Goal: Find specific page/section: Find specific page/section

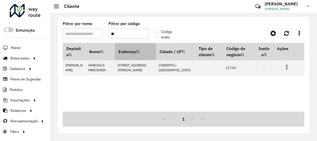
type input "*"
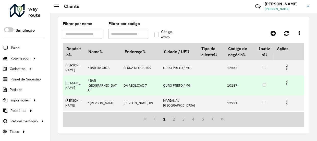
click at [99, 79] on td "* BAR SANTO ANTONIO" at bounding box center [103, 85] width 36 height 20
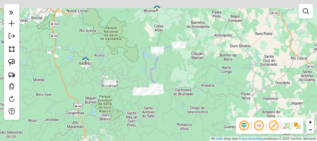
drag, startPoint x: 130, startPoint y: 21, endPoint x: 130, endPoint y: 47, distance: 25.6
click at [129, 47] on div "Janela de atendimento Grade de atendimento Capacidade Transportadoras Veículos …" at bounding box center [158, 70] width 317 height 141
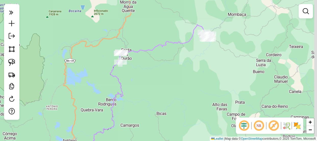
drag, startPoint x: 156, startPoint y: 56, endPoint x: 146, endPoint y: 62, distance: 12.2
click at [141, 64] on div "Janela de atendimento Grade de atendimento Capacidade Transportadoras Veículos …" at bounding box center [158, 70] width 317 height 141
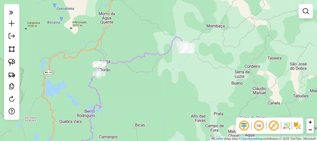
drag, startPoint x: 161, startPoint y: 64, endPoint x: 142, endPoint y: 75, distance: 21.9
click at [142, 75] on div "Janela de atendimento Grade de atendimento Capacidade Transportadoras Veículos …" at bounding box center [158, 70] width 317 height 141
